Goal: Transaction & Acquisition: Purchase product/service

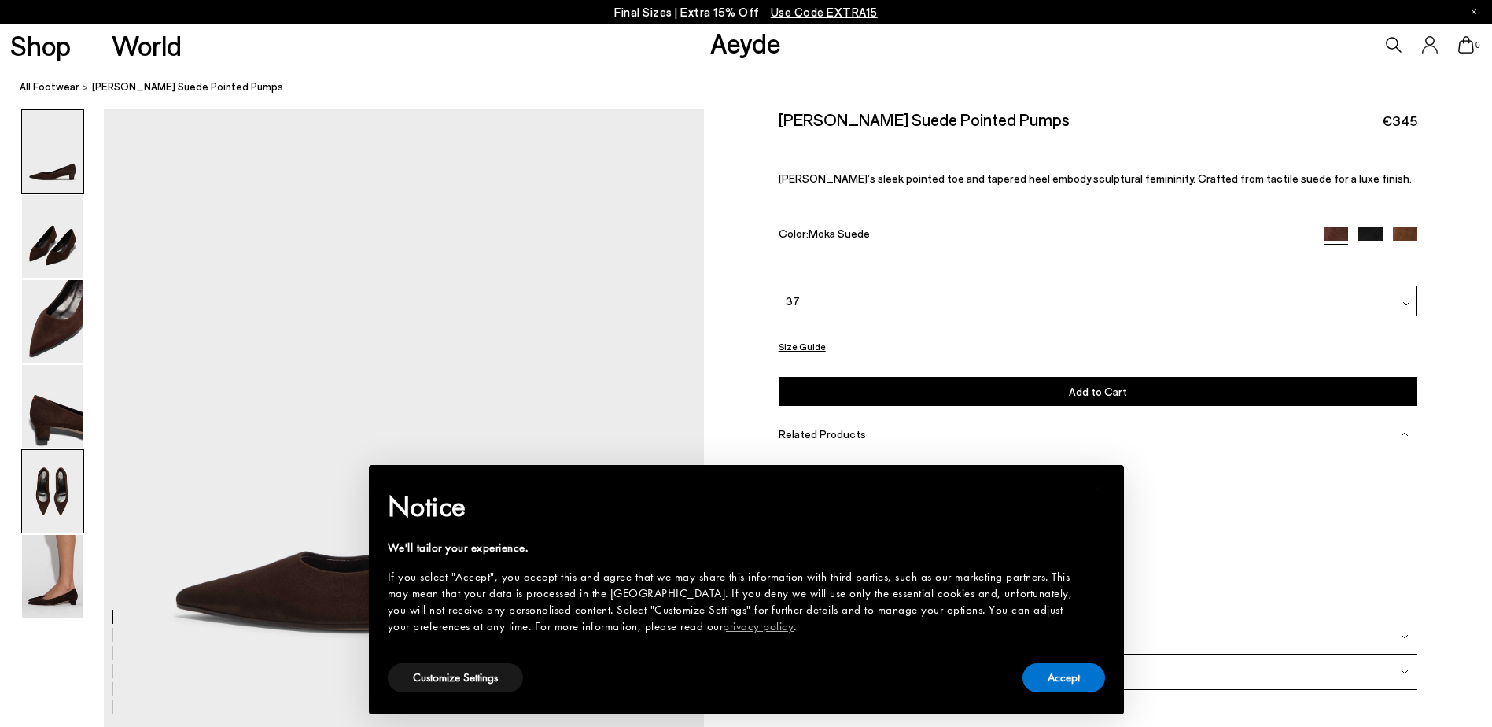
click at [52, 479] on img at bounding box center [52, 491] width 61 height 83
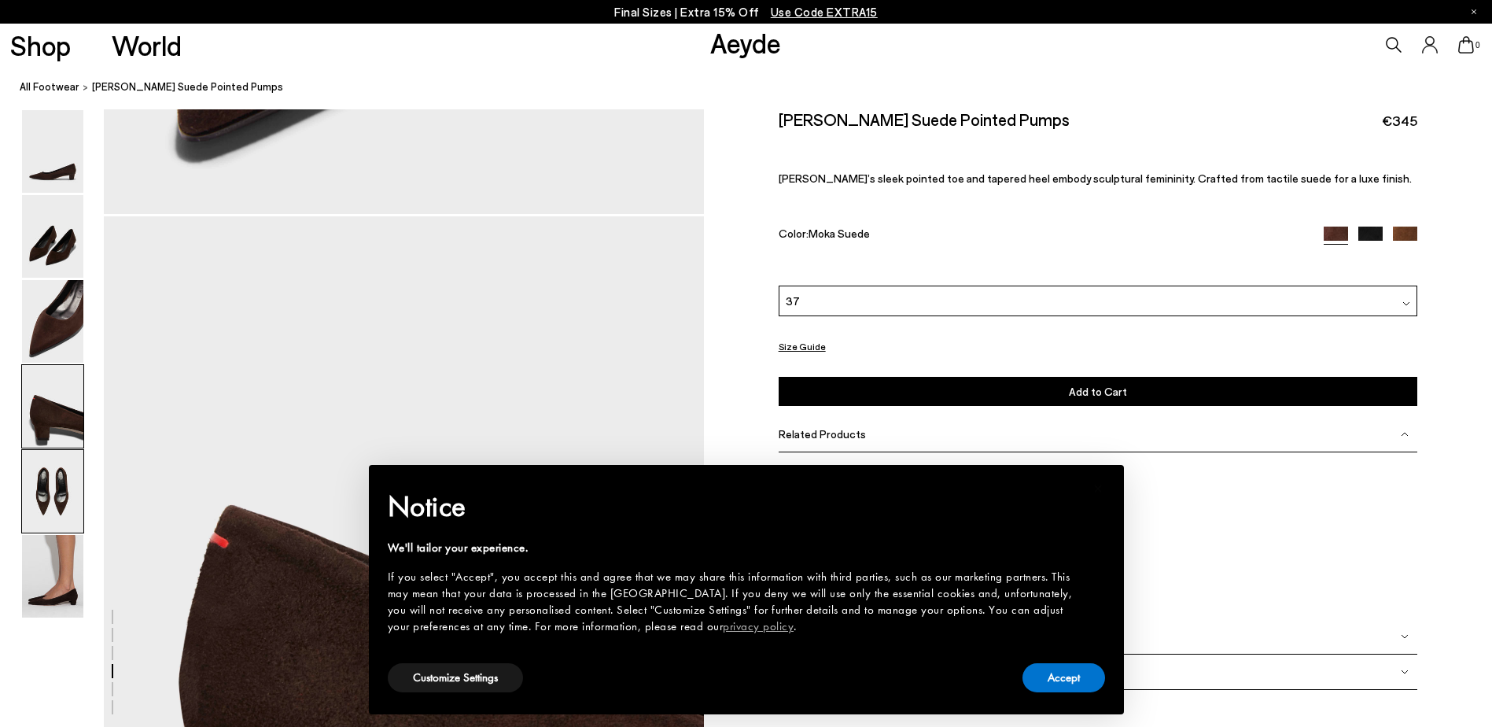
scroll to position [3027, 0]
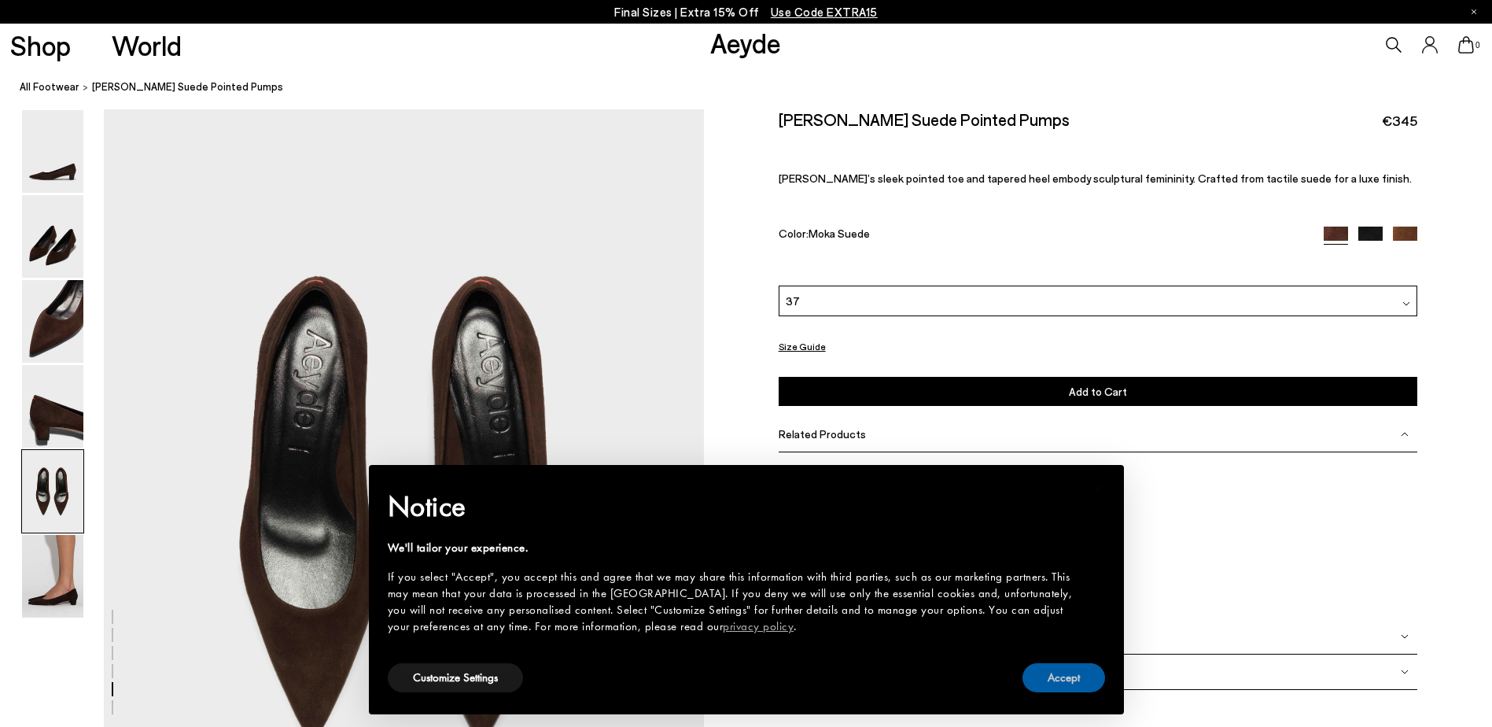
click at [1040, 675] on button "Accept" at bounding box center [1063, 677] width 83 height 29
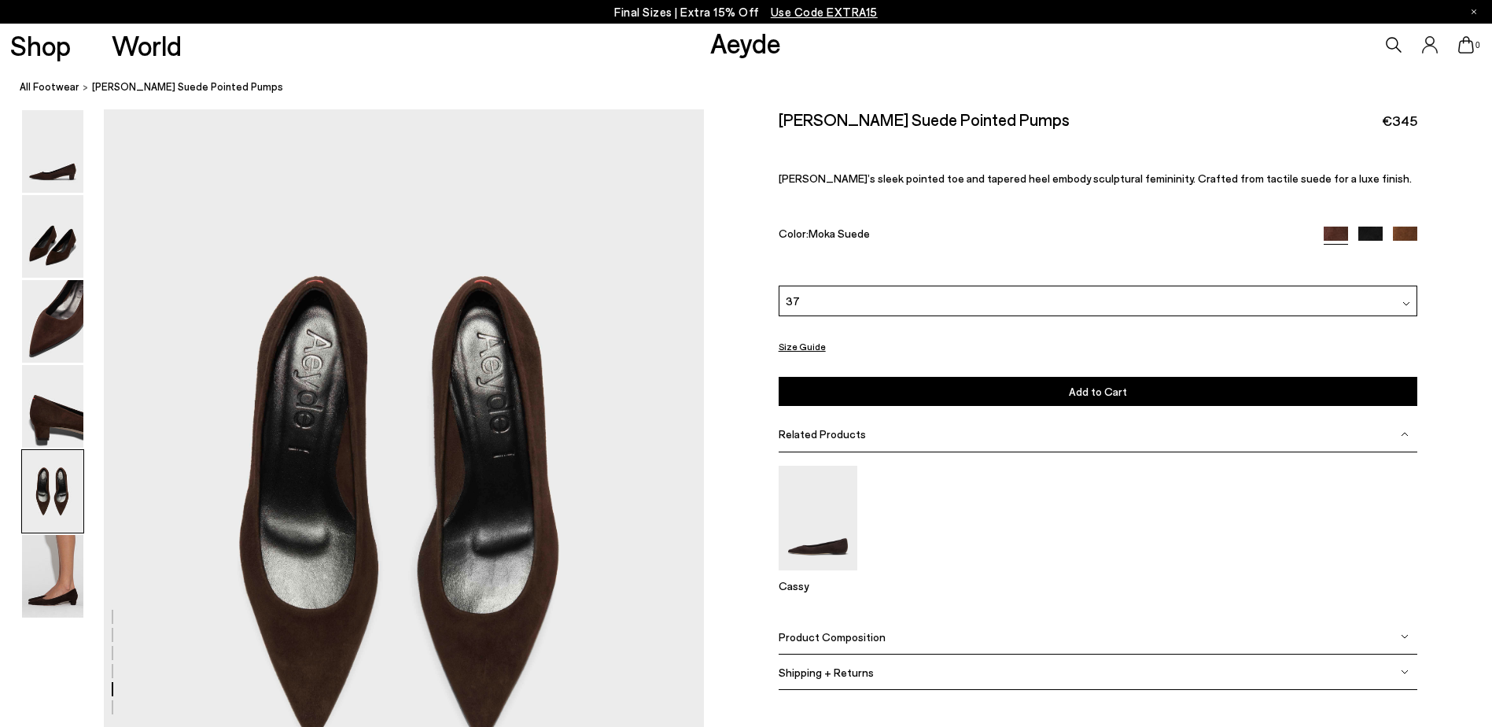
click at [1367, 231] on img at bounding box center [1370, 238] width 24 height 24
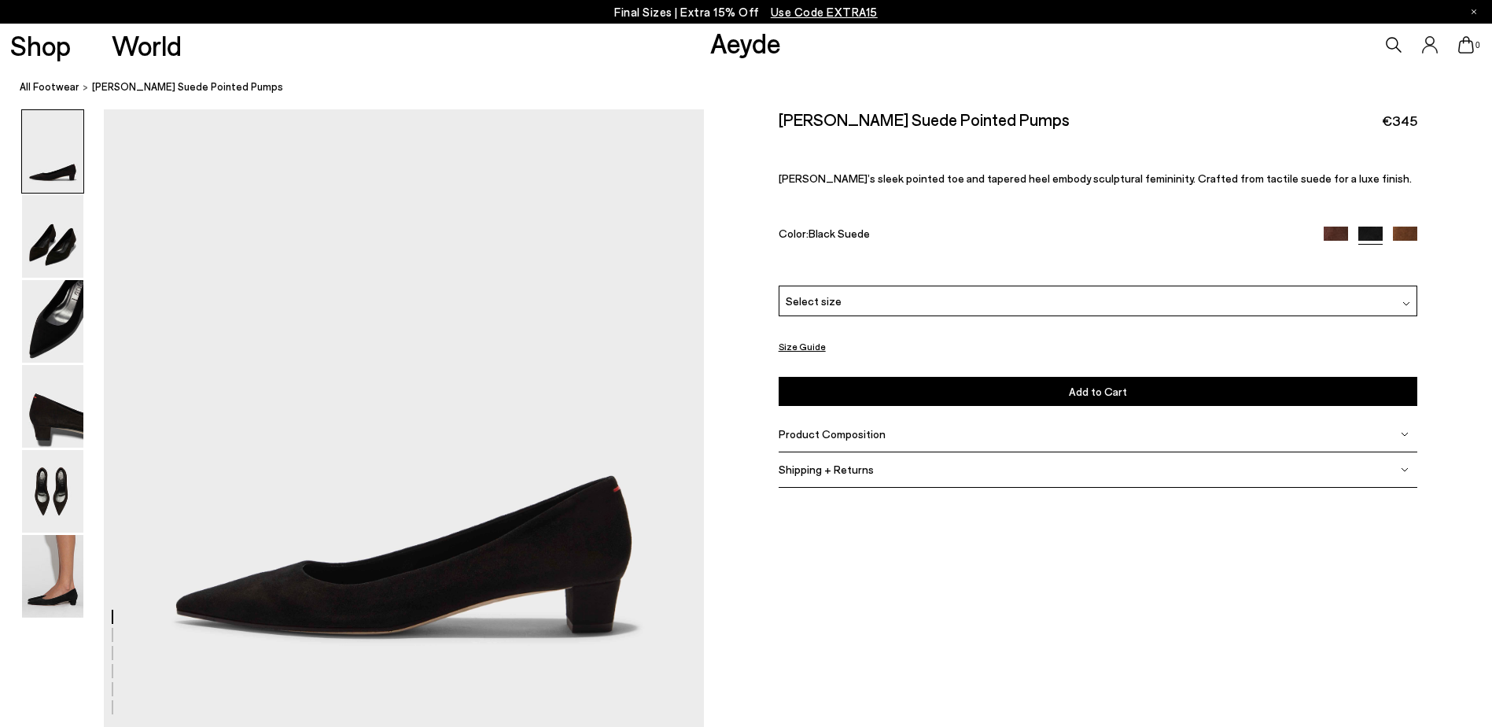
click at [1400, 234] on img at bounding box center [1405, 238] width 24 height 24
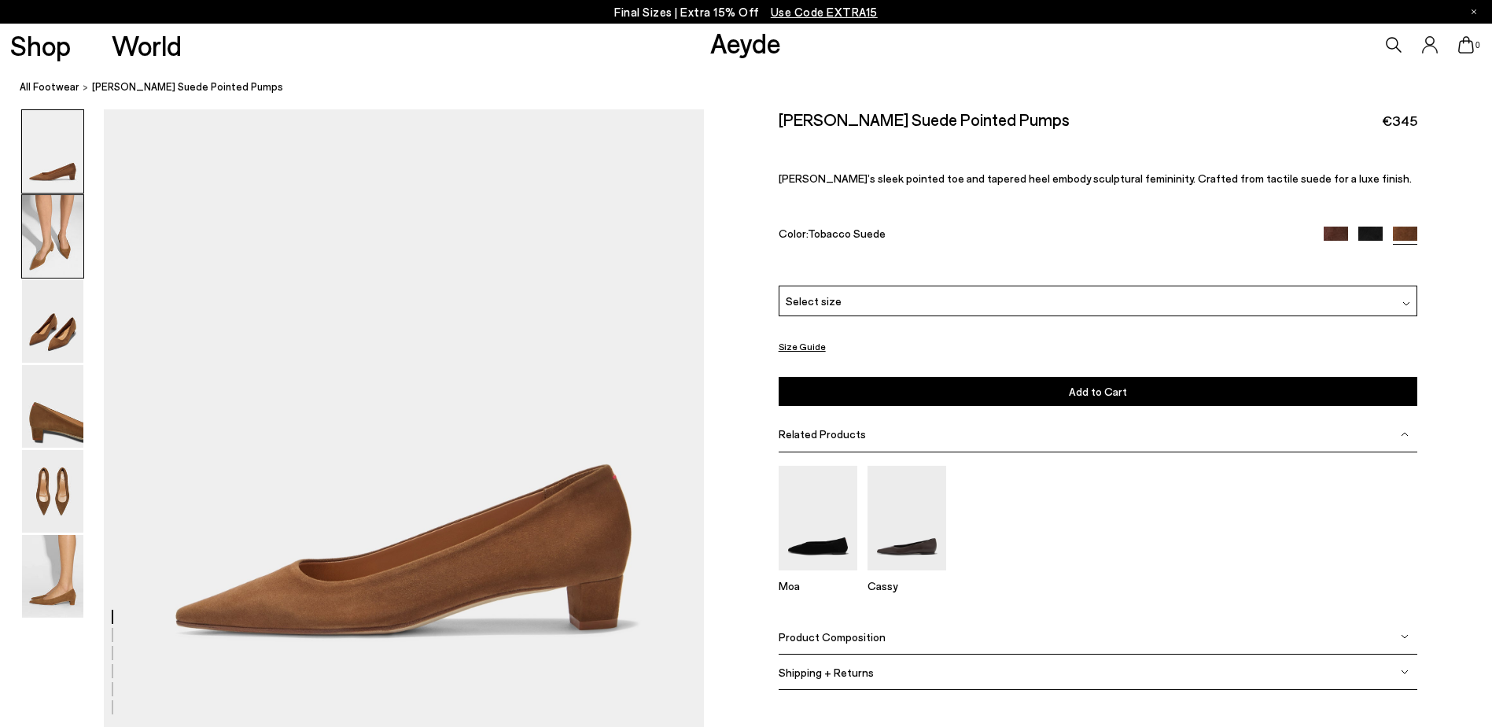
click at [60, 224] on img at bounding box center [52, 236] width 61 height 83
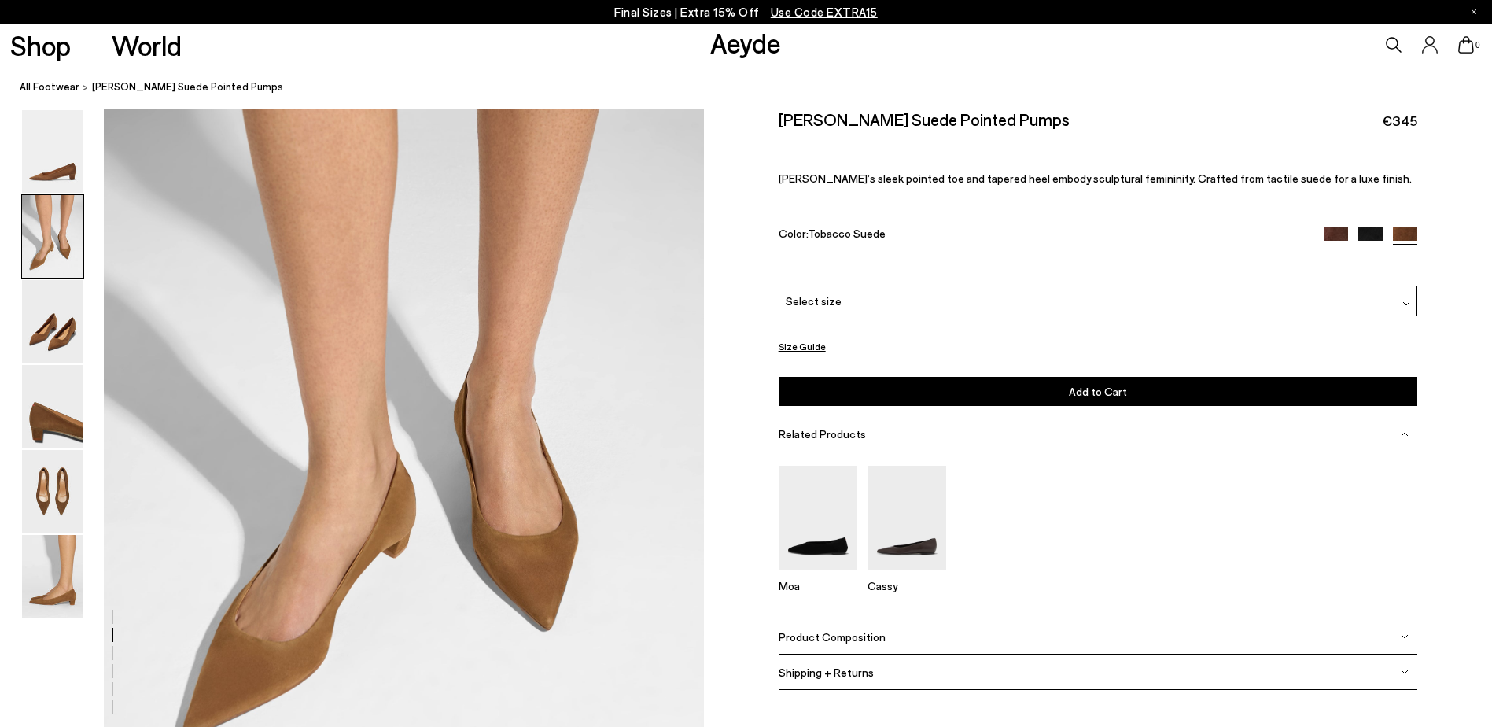
scroll to position [857, 0]
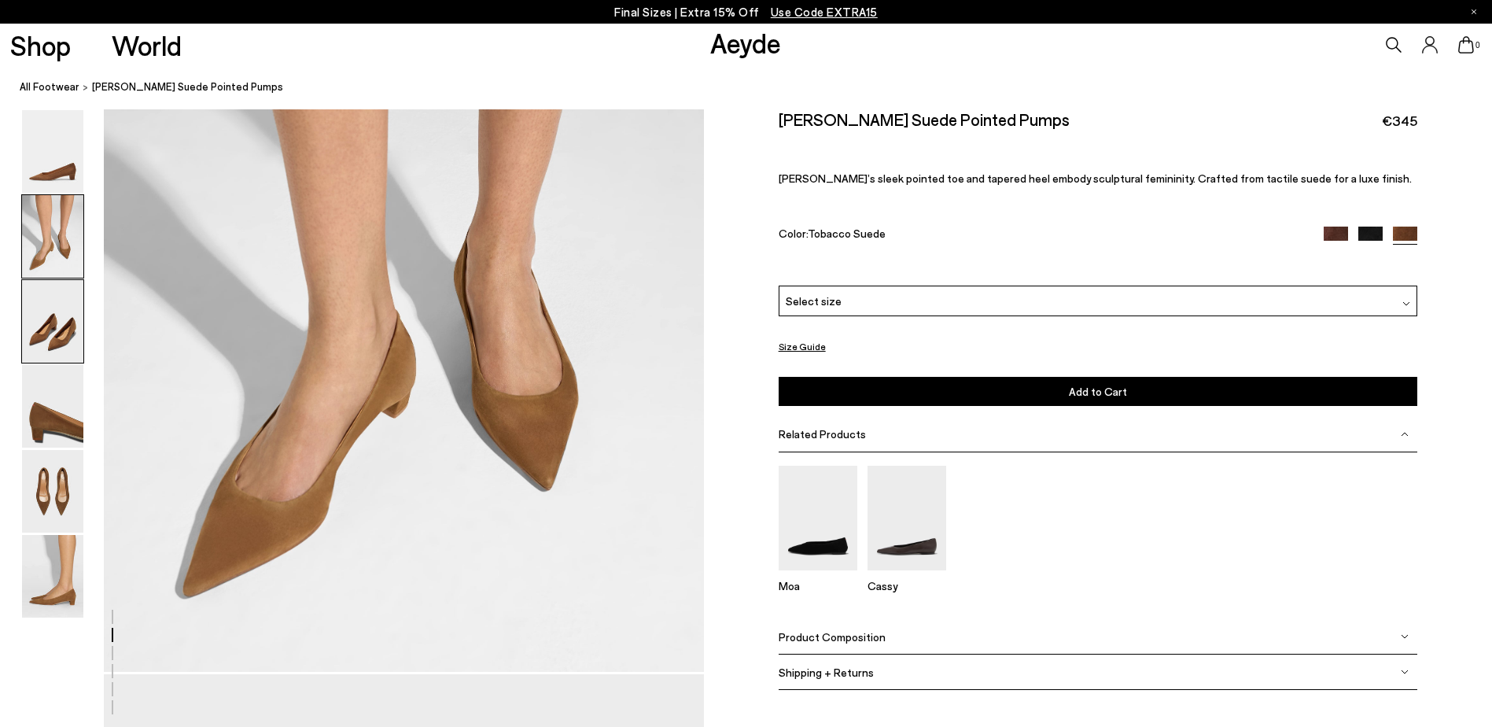
click at [71, 324] on img at bounding box center [52, 321] width 61 height 83
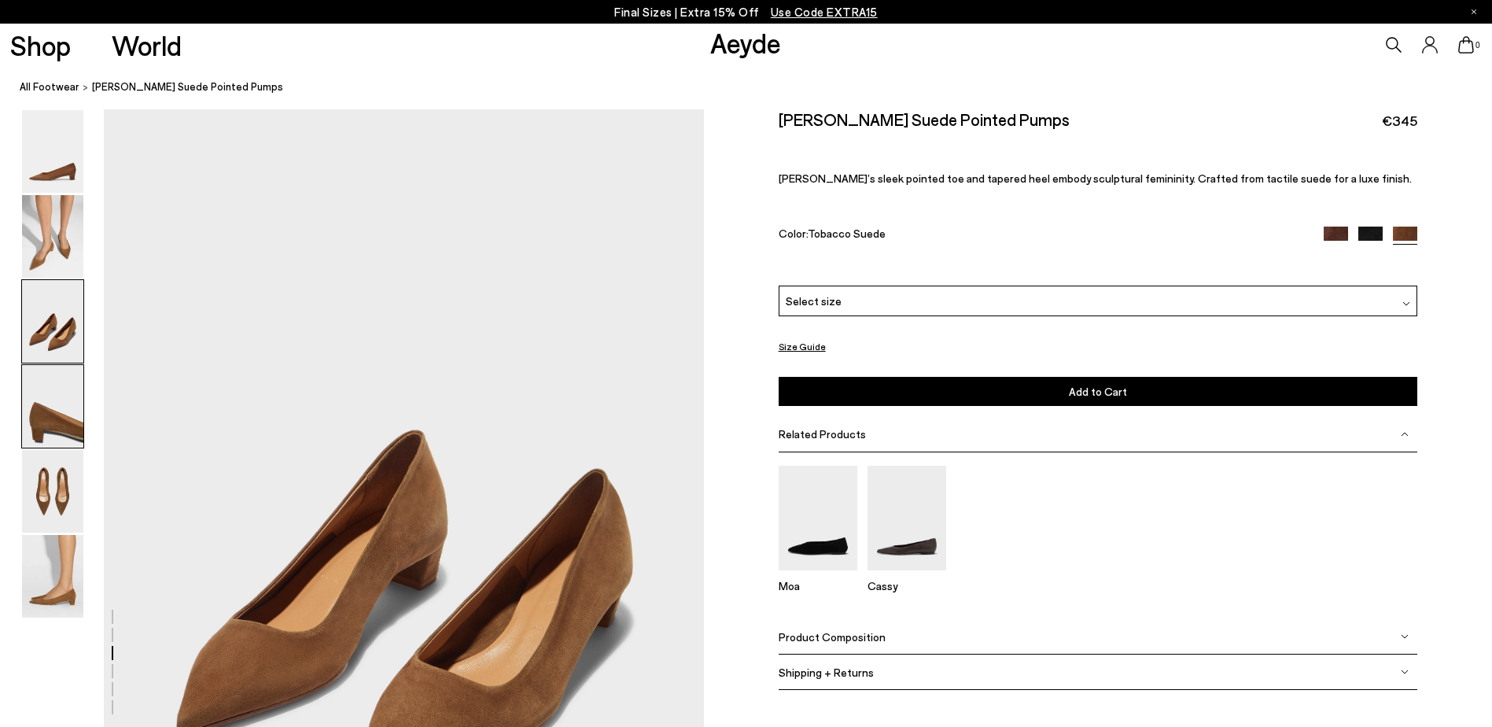
click at [49, 378] on img at bounding box center [52, 406] width 61 height 83
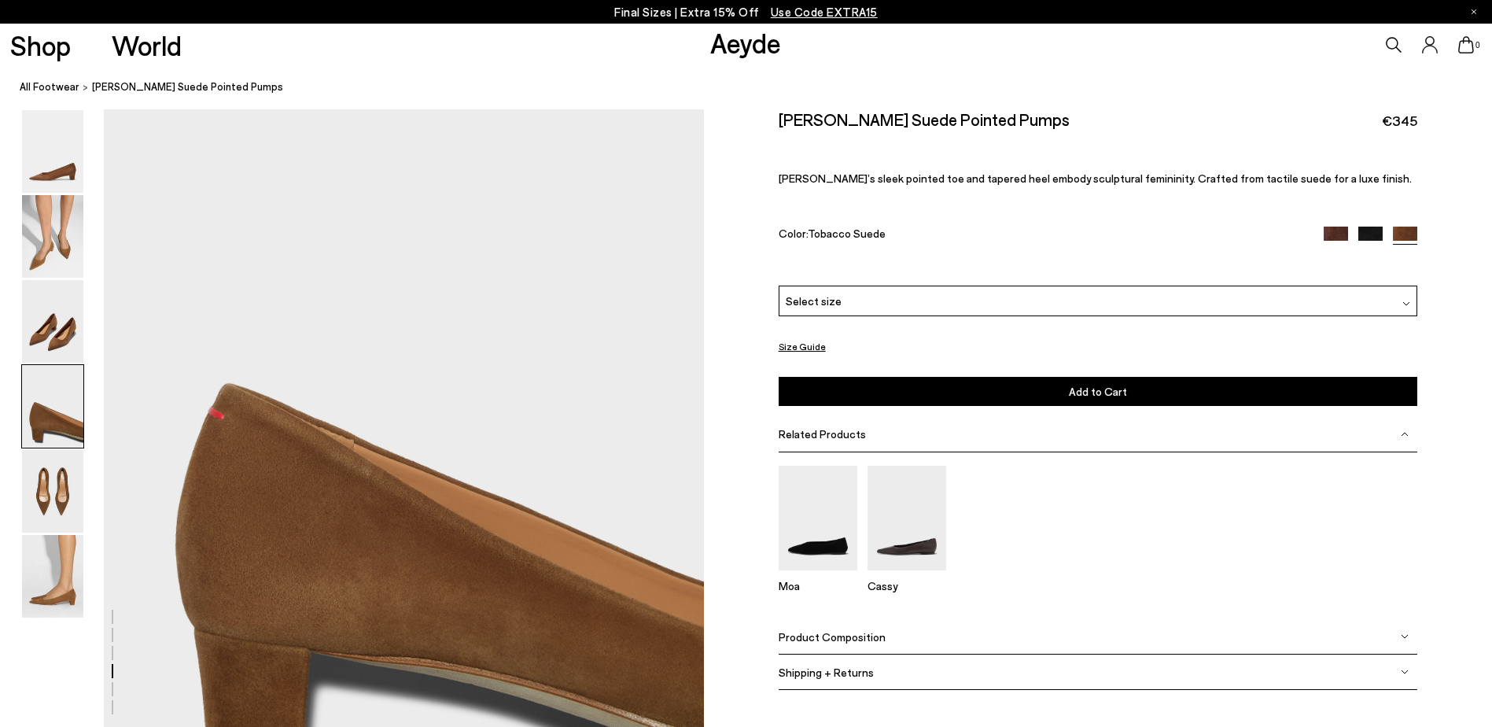
scroll to position [2383, 0]
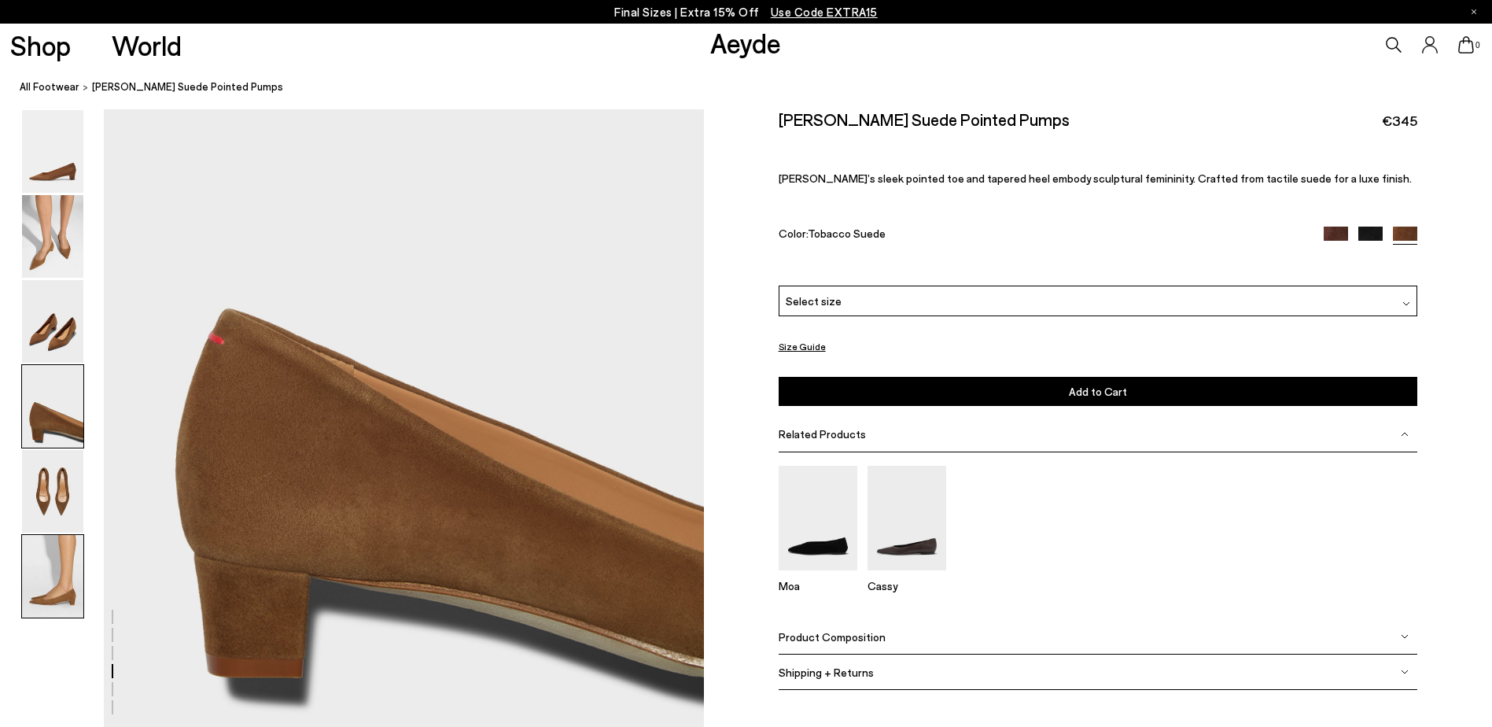
click at [46, 549] on img at bounding box center [52, 576] width 61 height 83
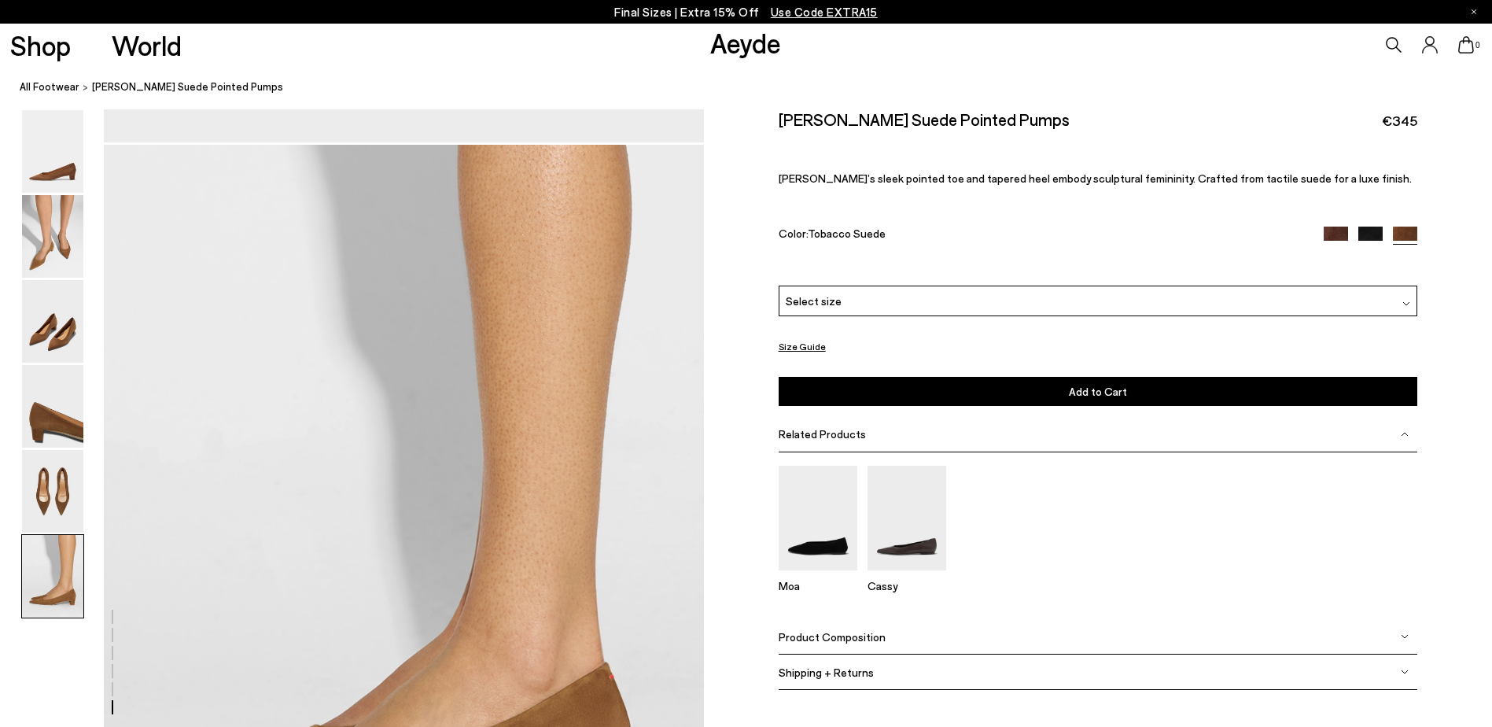
scroll to position [3937, 0]
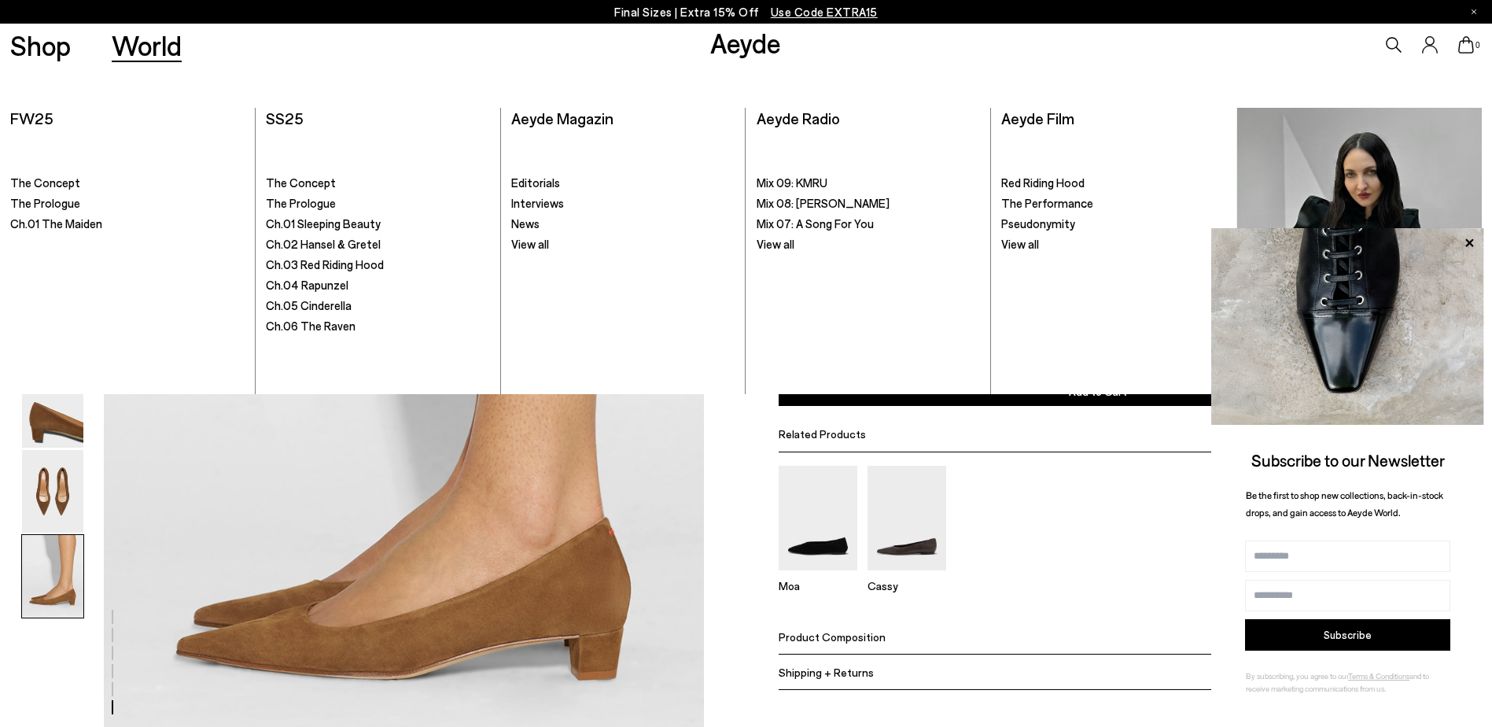
click at [1478, 9] on div "Final Sizes | Extra 15% Off Use Code EXTRA15" at bounding box center [746, 12] width 1492 height 24
